Goal: Navigation & Orientation: Find specific page/section

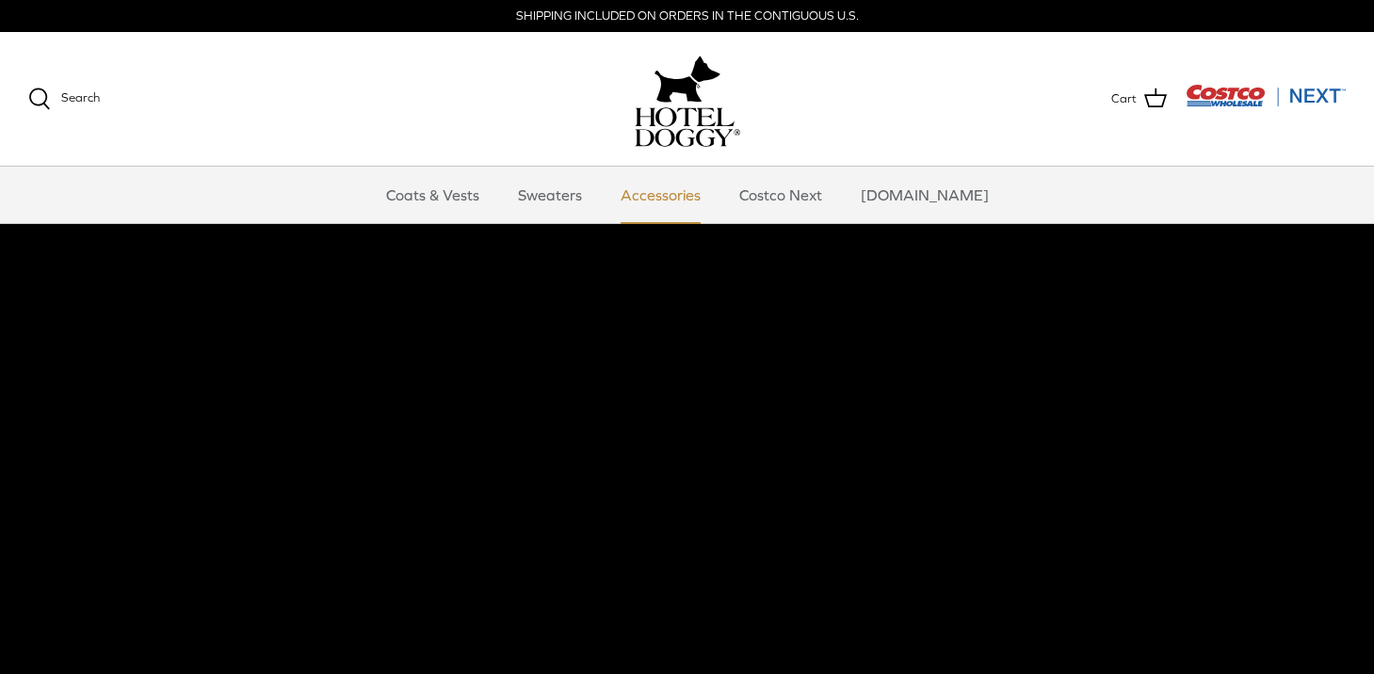
click at [654, 204] on link "Accessories" at bounding box center [661, 195] width 114 height 57
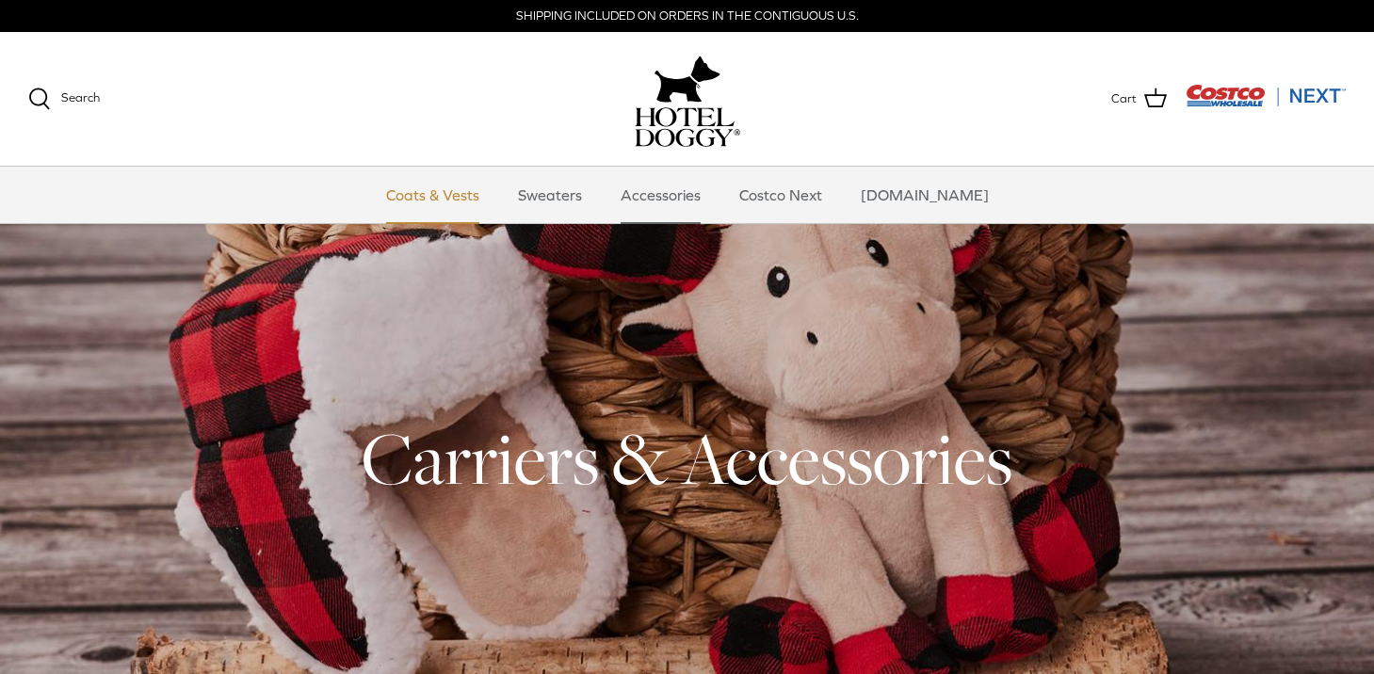
click at [459, 188] on link "Coats & Vests" at bounding box center [432, 195] width 127 height 57
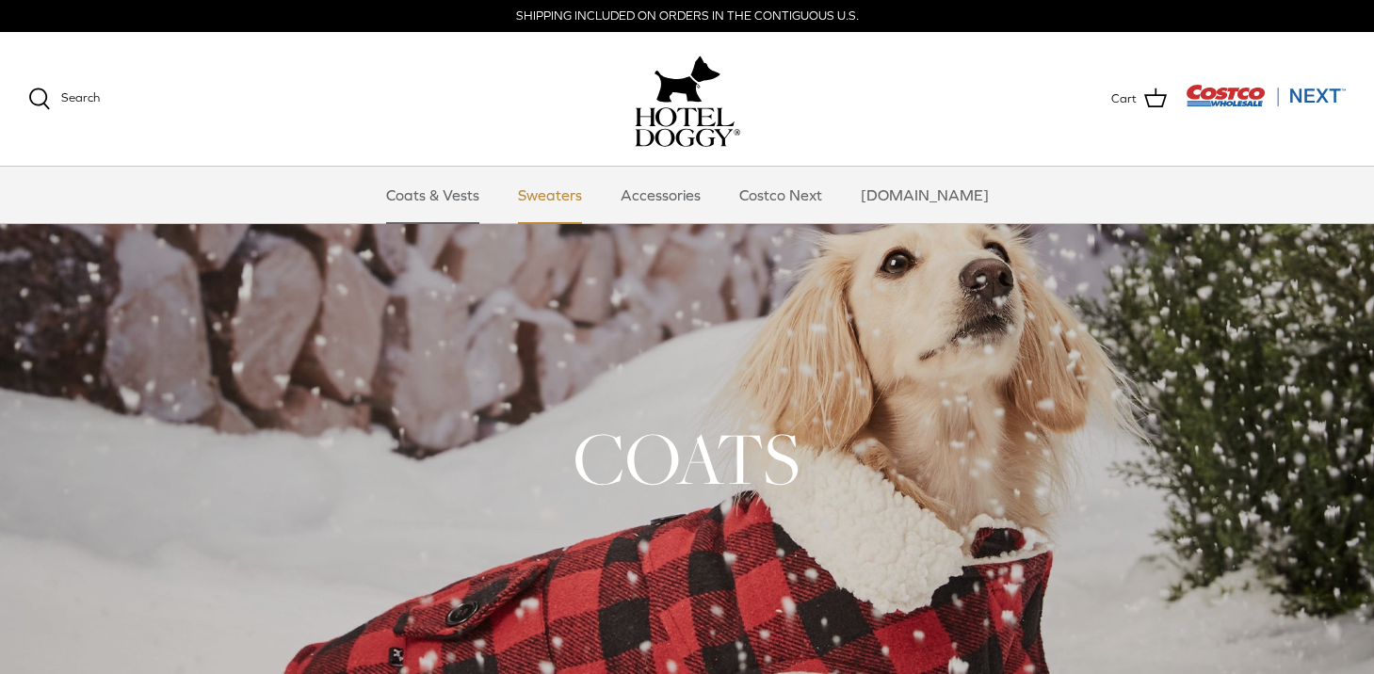
click at [564, 202] on link "Sweaters" at bounding box center [550, 195] width 98 height 57
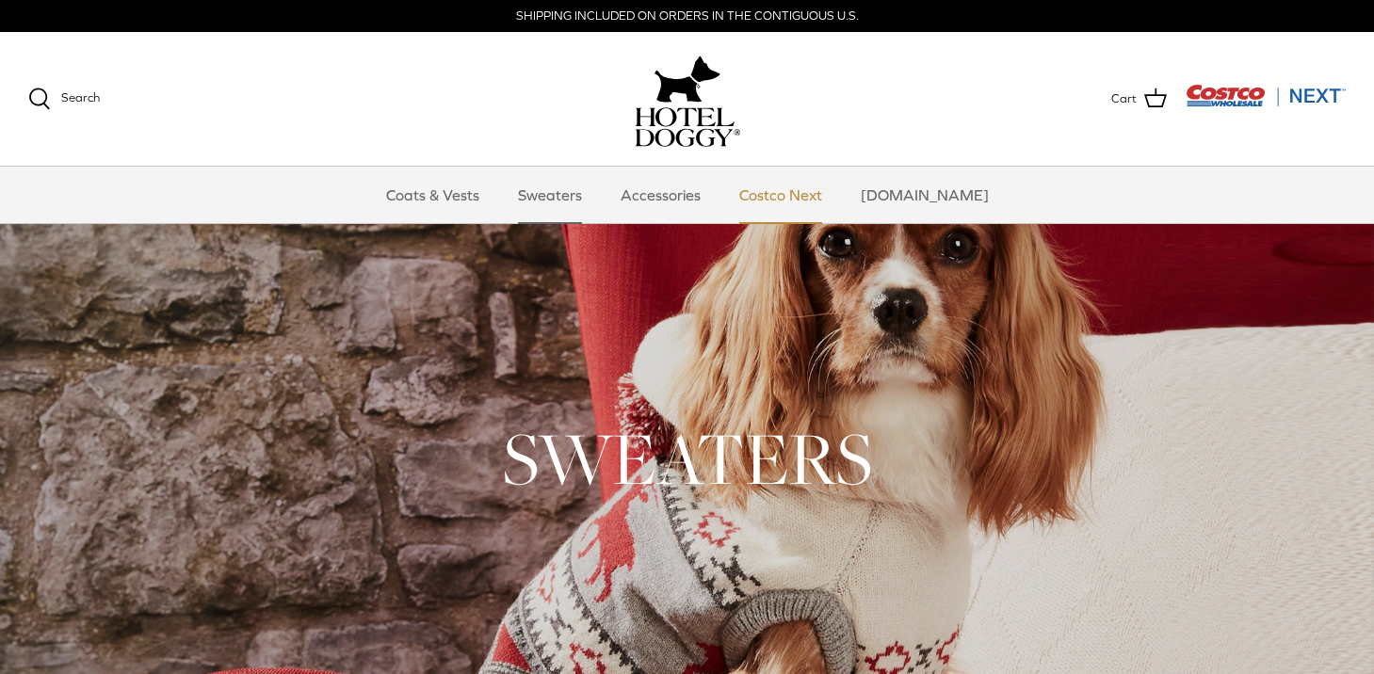
click at [778, 191] on link "Costco Next" at bounding box center [780, 195] width 117 height 57
